Goal: Task Accomplishment & Management: Manage account settings

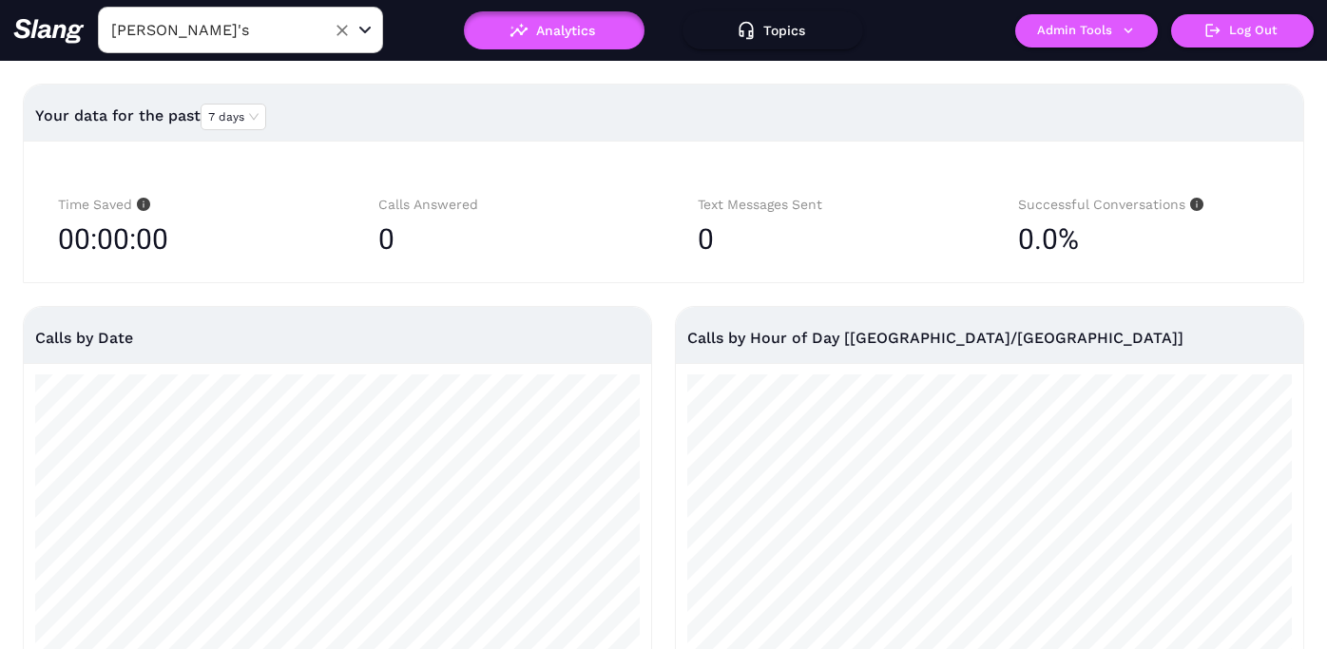
click at [237, 36] on input "[PERSON_NAME]'s" at bounding box center [210, 29] width 209 height 29
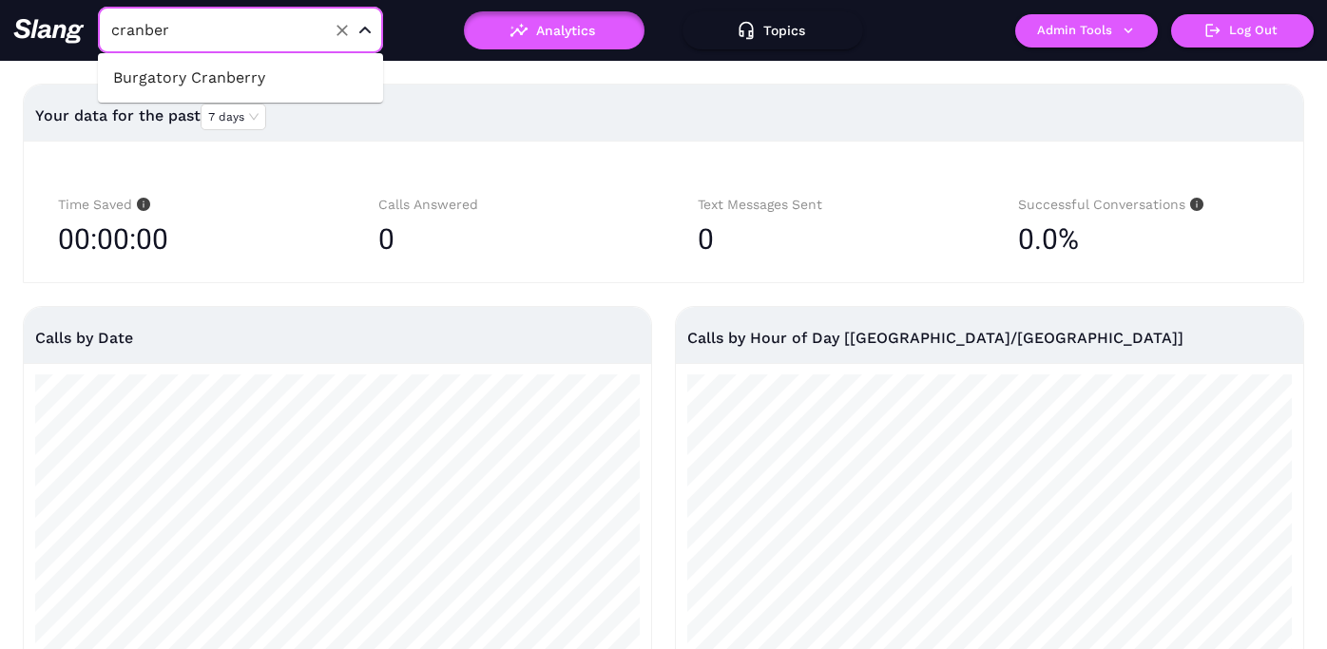
type input "cranberr"
click at [318, 87] on li "Burgatory Cranberry" at bounding box center [240, 78] width 285 height 34
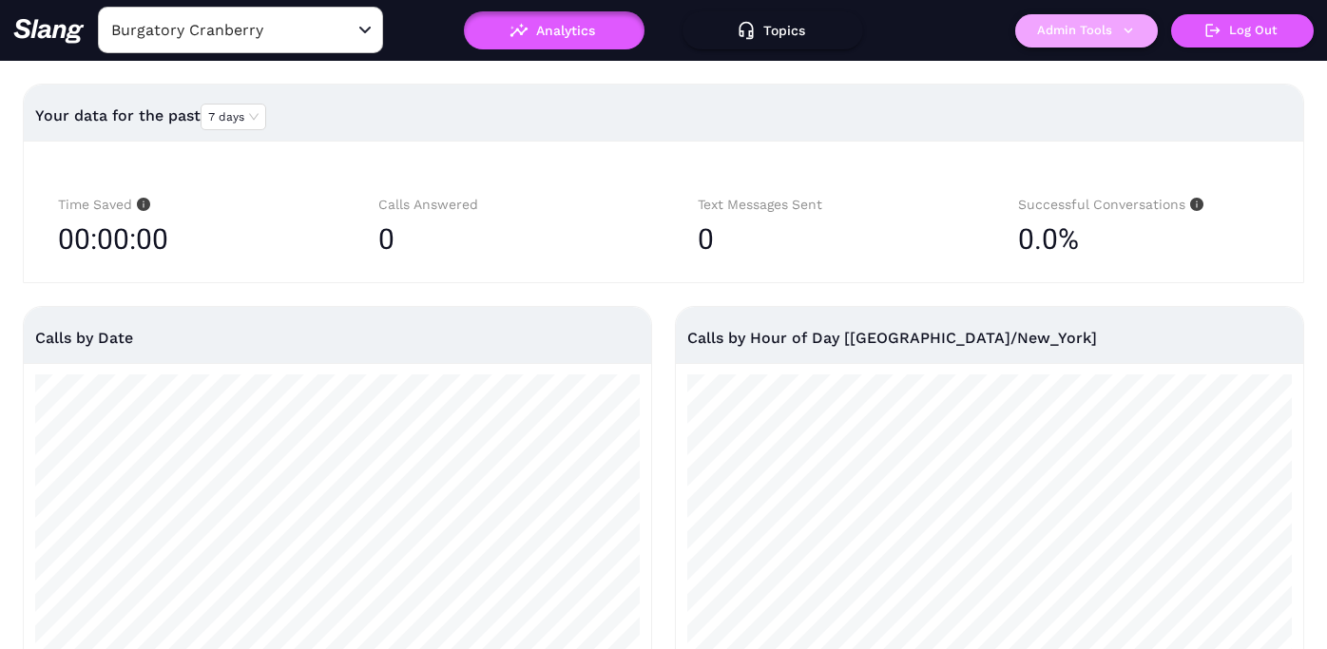
click at [1102, 23] on button "Admin Tools" at bounding box center [1086, 30] width 143 height 33
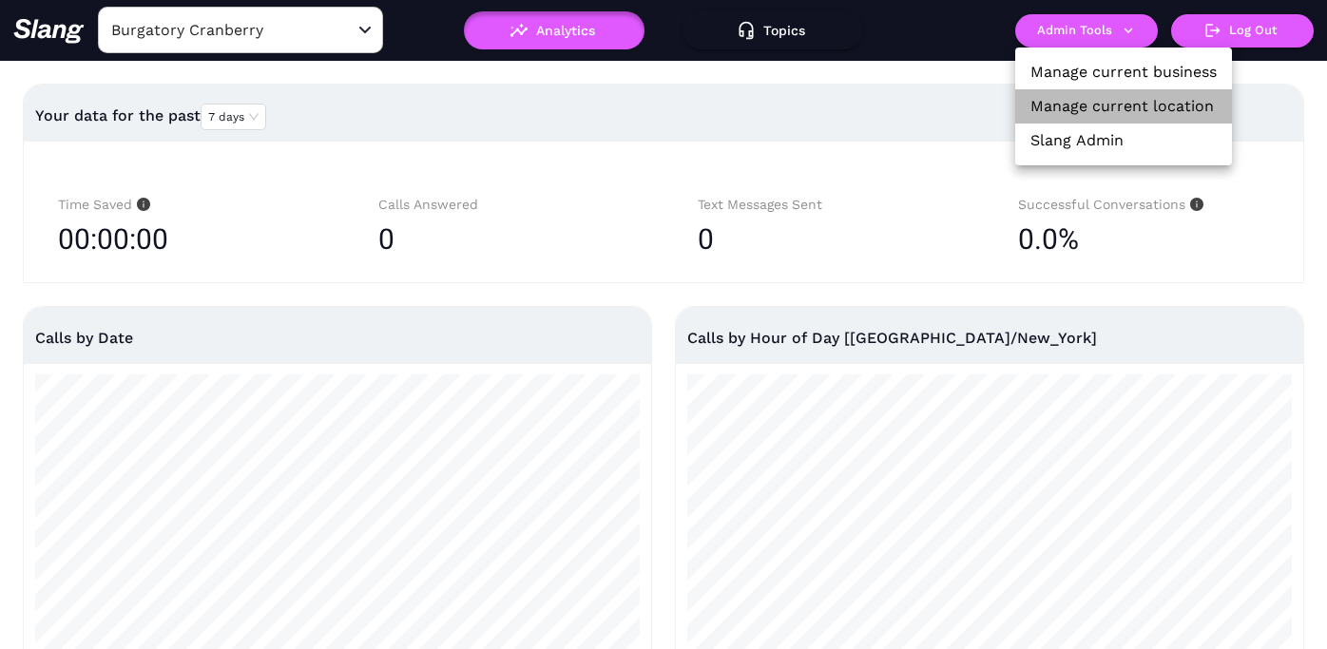
click at [1108, 94] on li "Manage current location" at bounding box center [1123, 106] width 217 height 34
click at [1067, 105] on link "Manage current location" at bounding box center [1123, 106] width 184 height 23
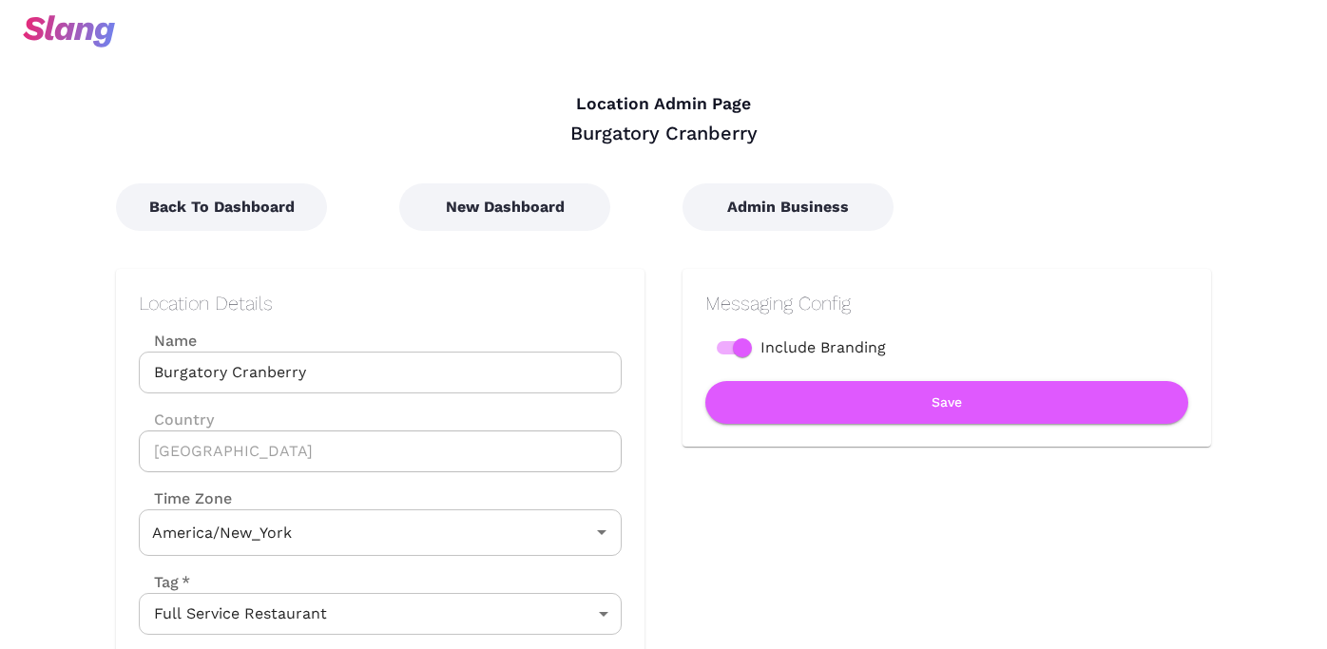
type input "Eastern Time"
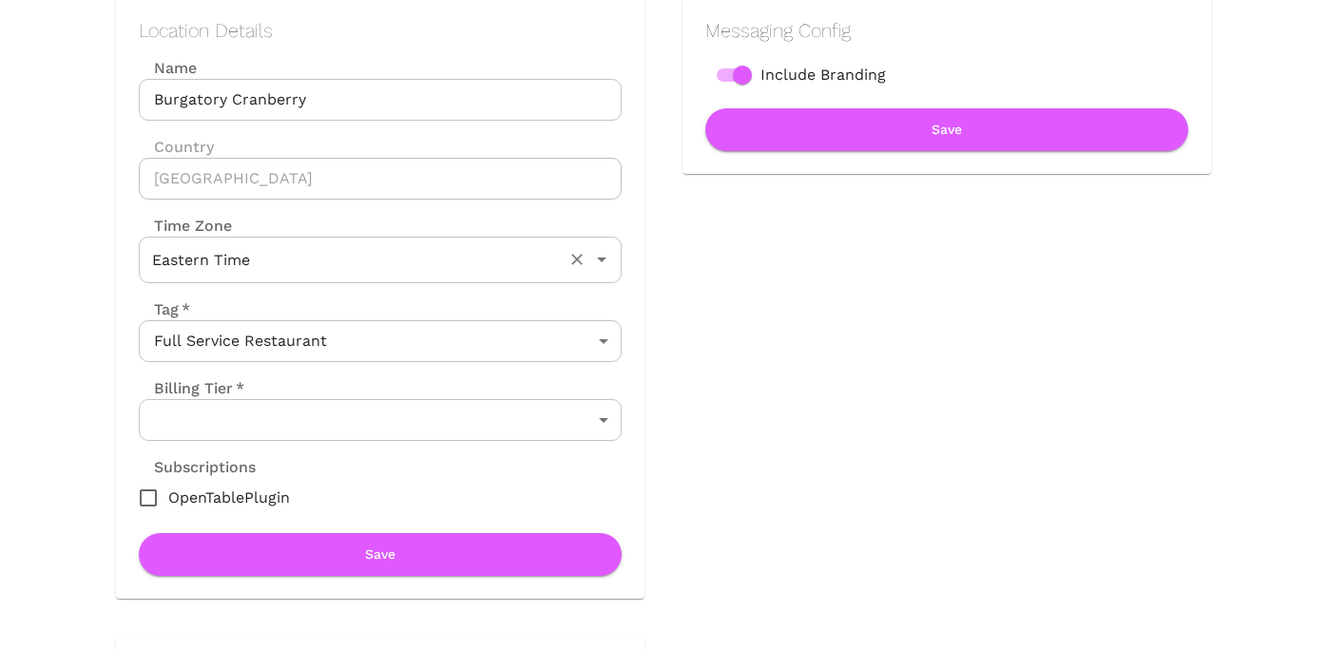
scroll to position [322, 0]
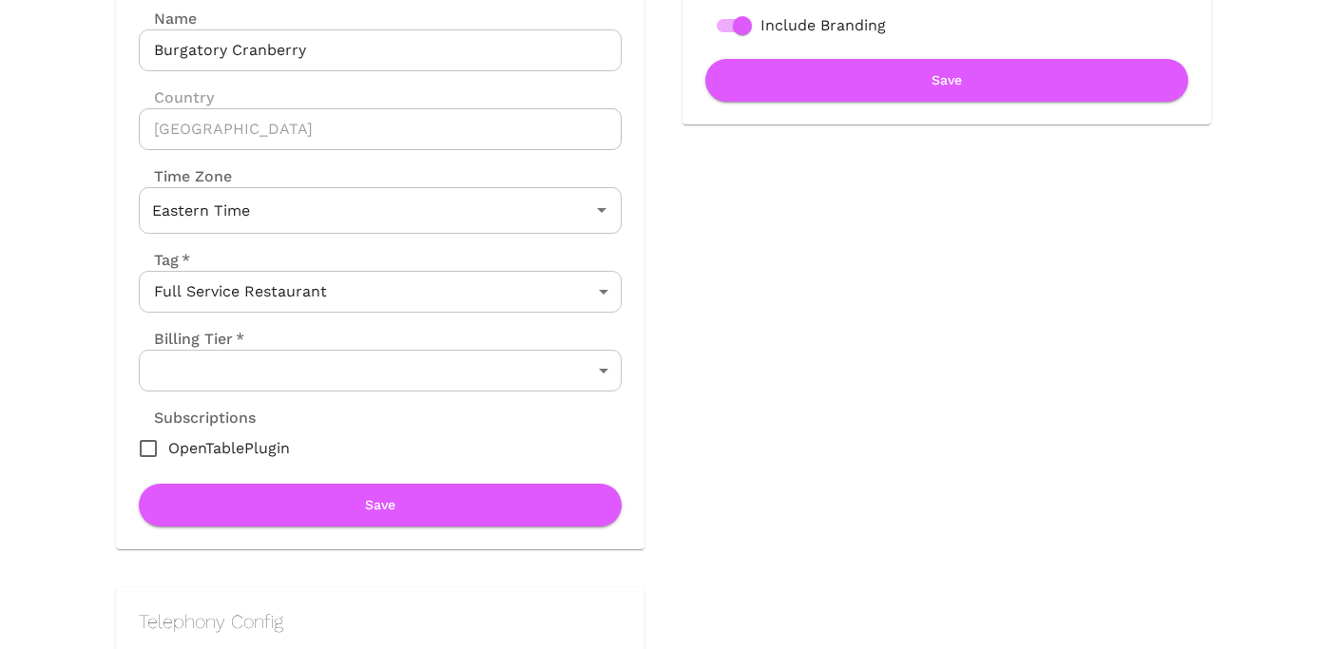
click at [329, 327] on body "Location Admin Page Burgatory Cranberry Back To Dashboard New Dashboard Admin B…" at bounding box center [663, 2] width 1327 height 649
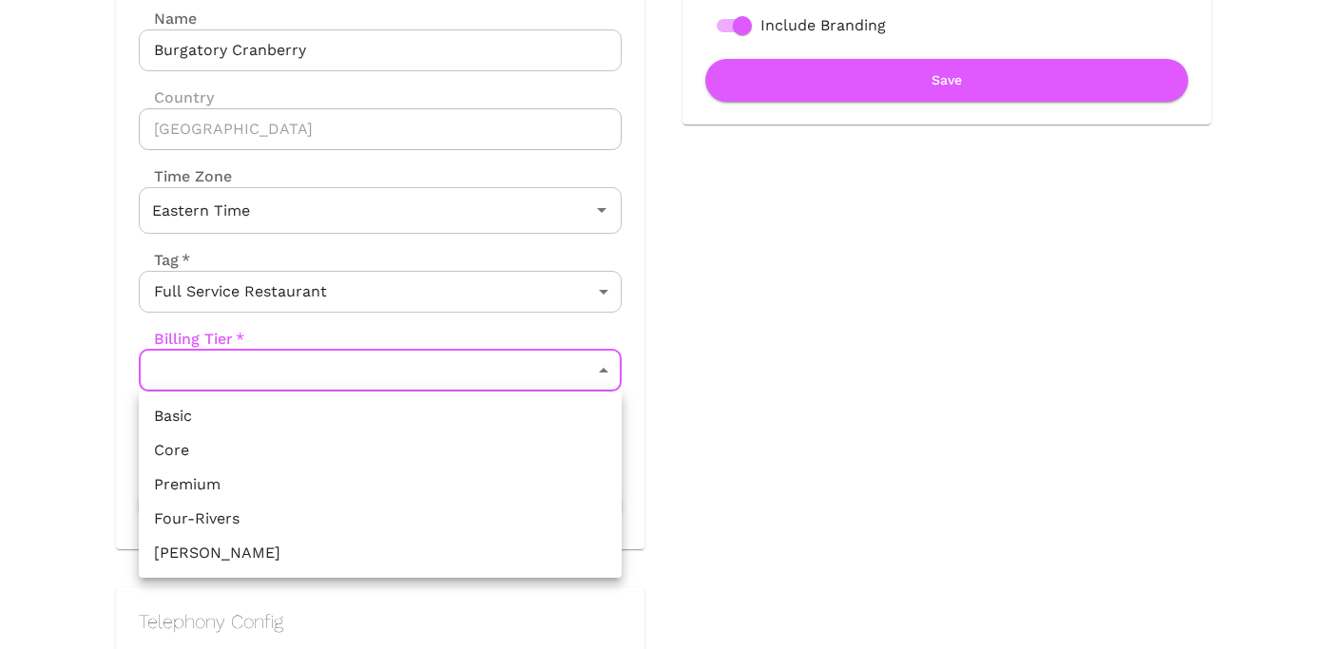
click at [303, 451] on li "Core" at bounding box center [380, 451] width 483 height 34
type input "Core"
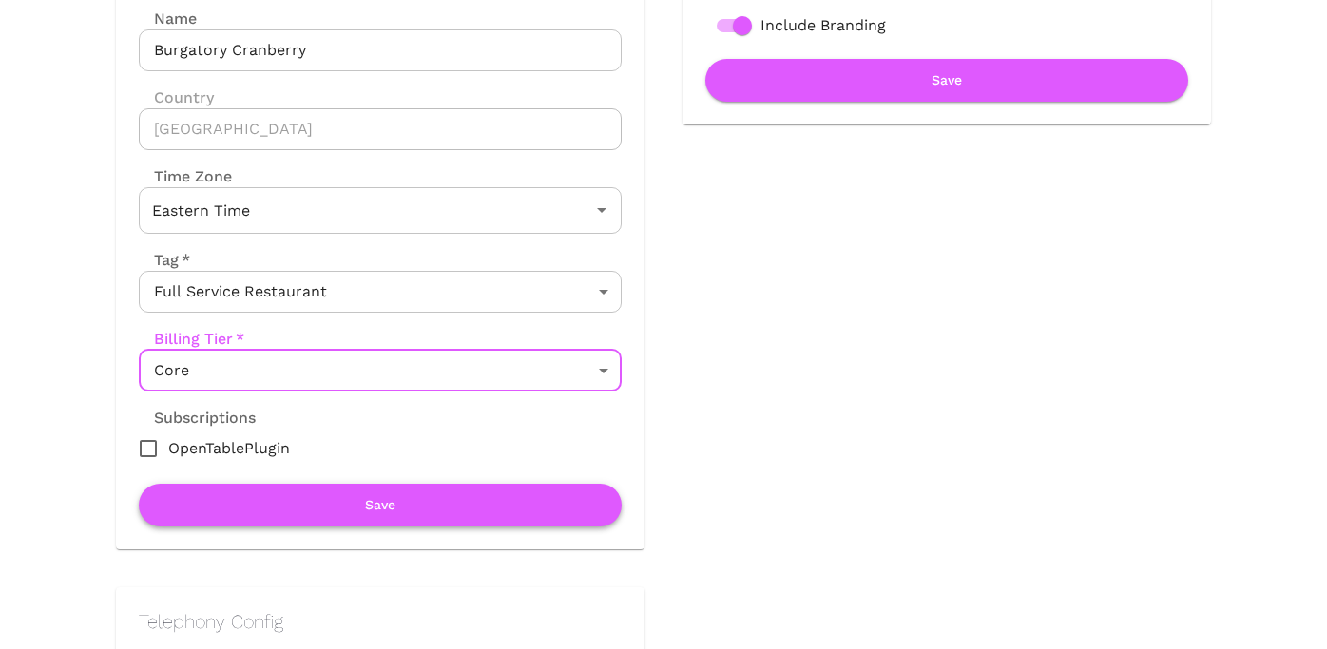
click at [316, 506] on button "Save" at bounding box center [380, 505] width 483 height 43
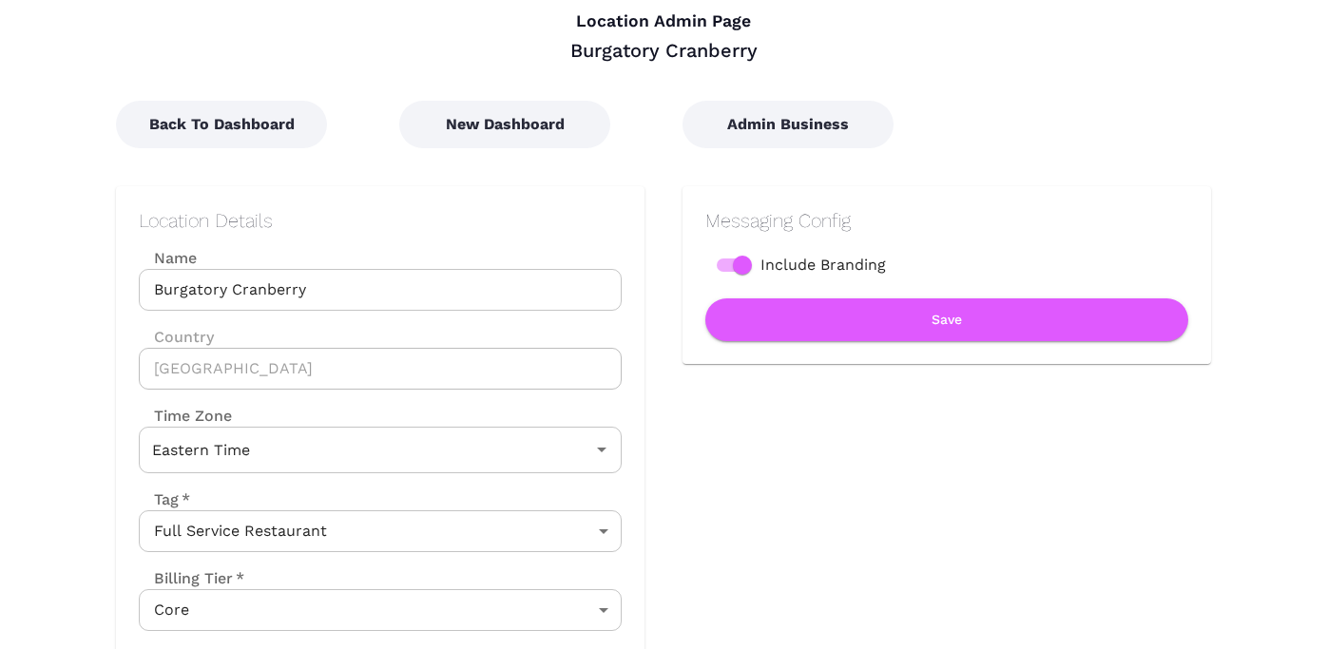
scroll to position [61, 0]
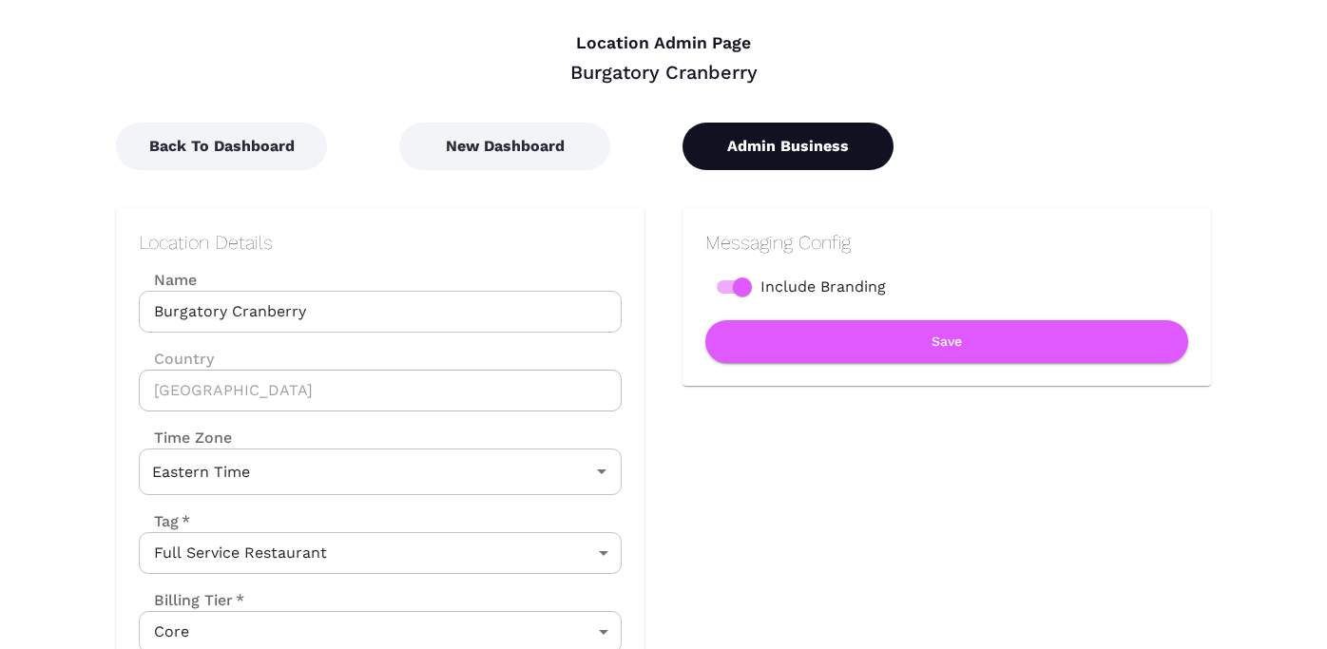
click at [799, 127] on button "Admin Business" at bounding box center [788, 147] width 211 height 48
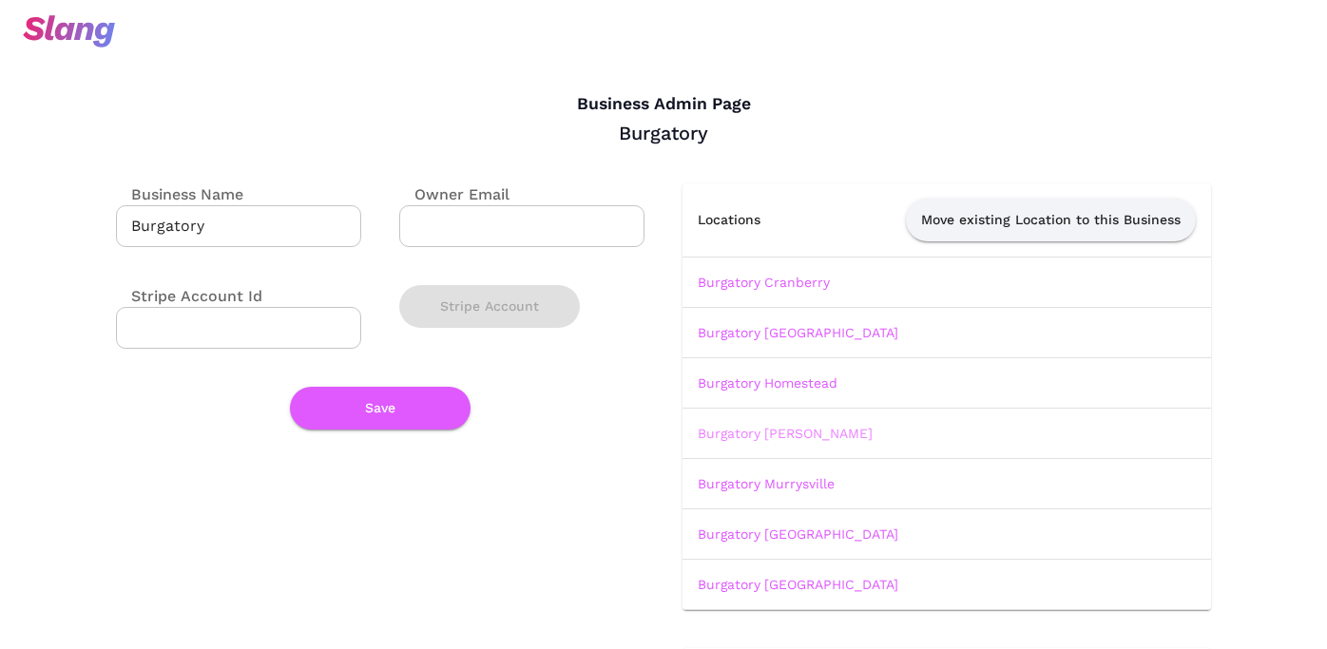
click at [770, 435] on link "Burgatory [PERSON_NAME]" at bounding box center [785, 433] width 175 height 15
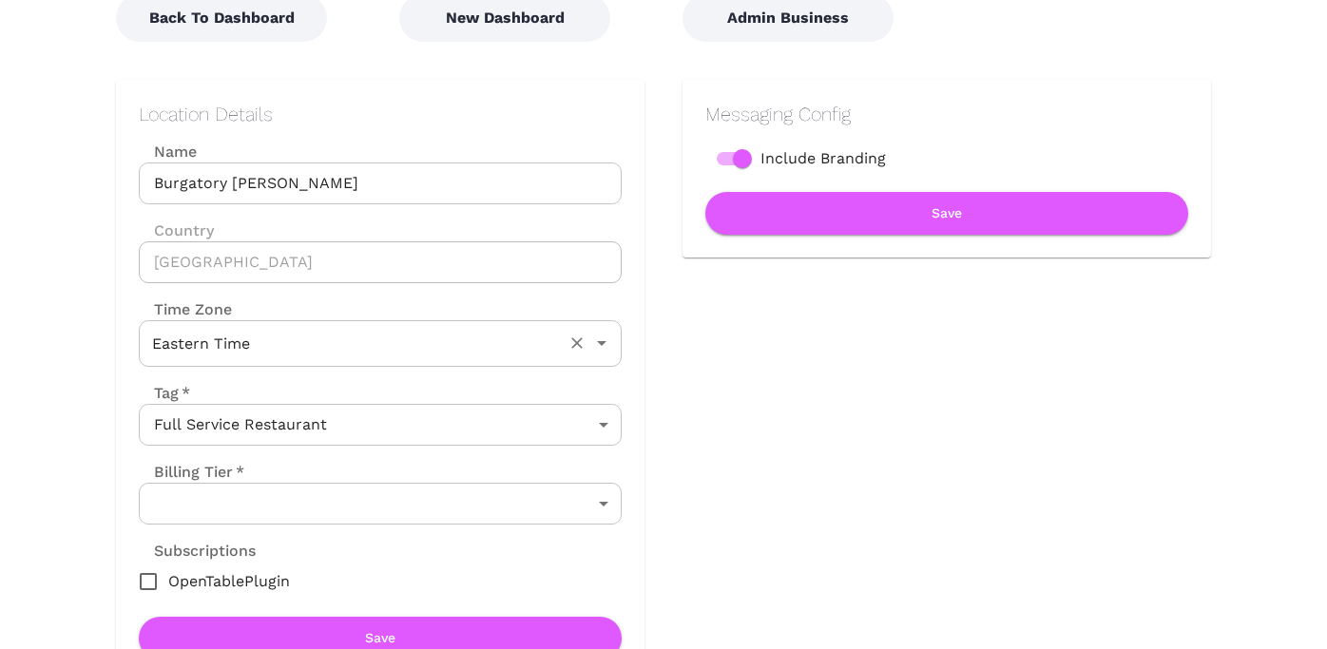
scroll to position [300, 0]
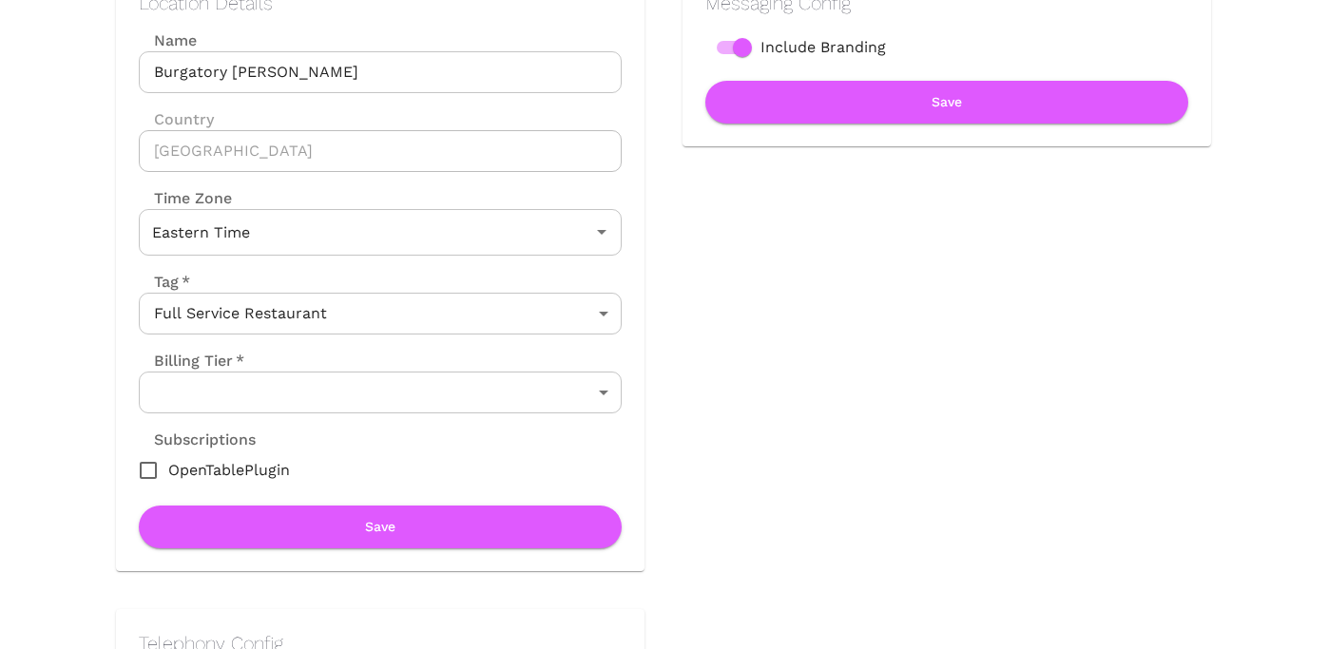
click at [340, 349] on body "Location Admin Page Burgatory [PERSON_NAME] Back To Dashboard New Dashboard Adm…" at bounding box center [663, 24] width 1327 height 649
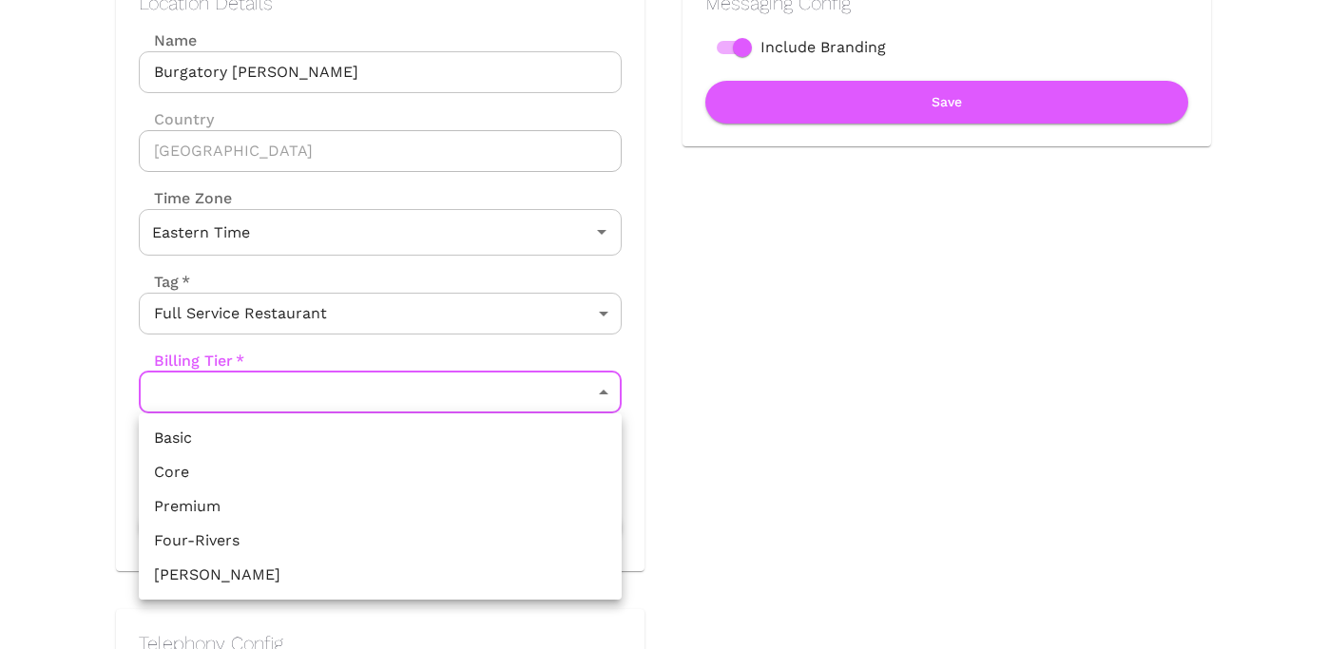
click at [264, 476] on li "Core" at bounding box center [380, 472] width 483 height 34
type input "Core"
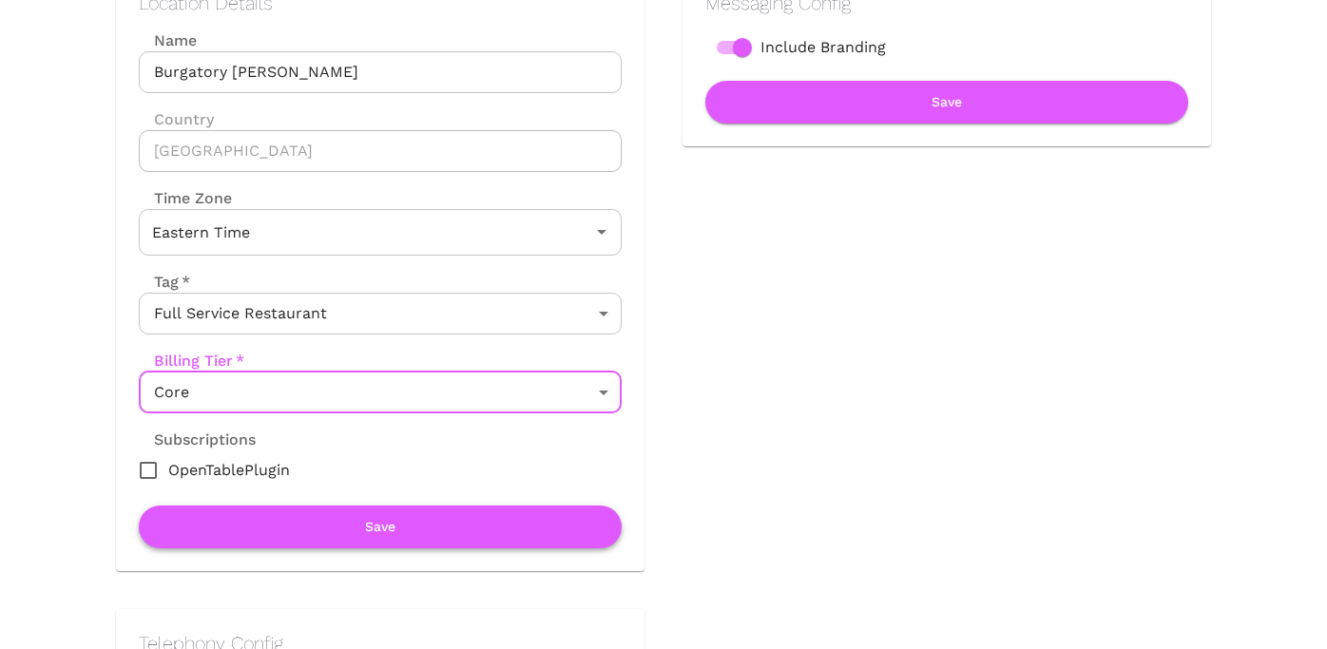
click at [304, 548] on button "Save" at bounding box center [380, 527] width 483 height 43
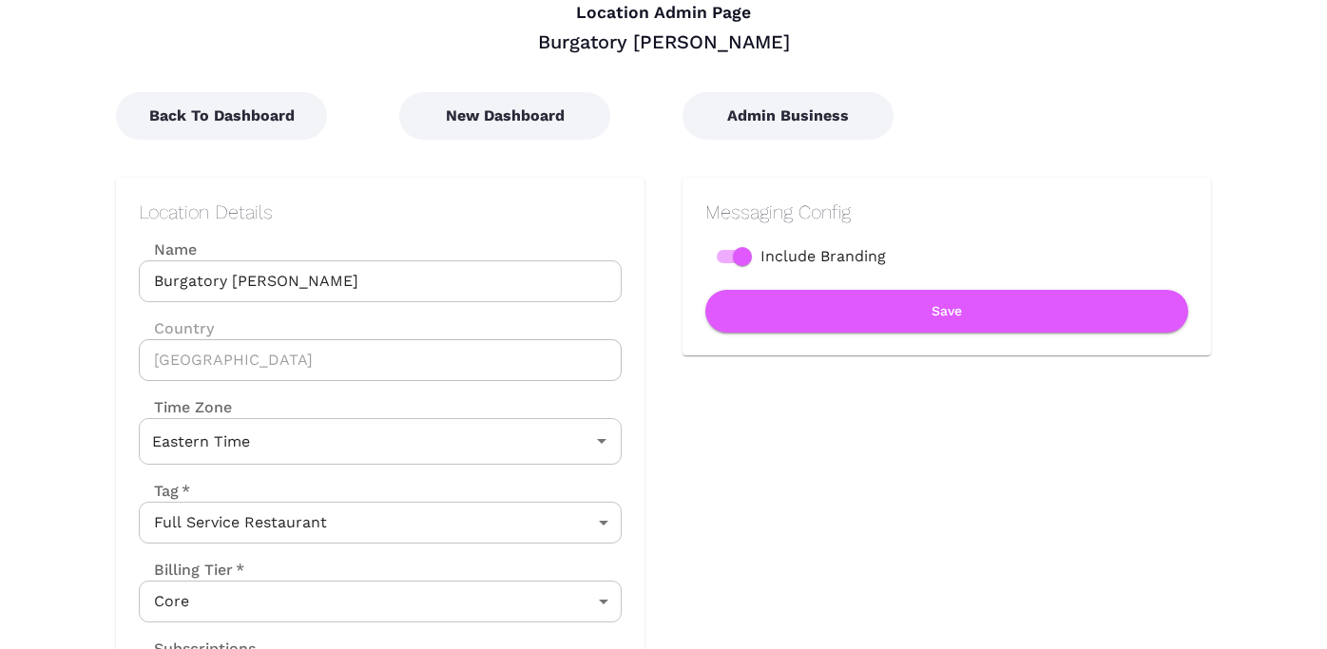
scroll to position [0, 0]
